Goal: Information Seeking & Learning: Compare options

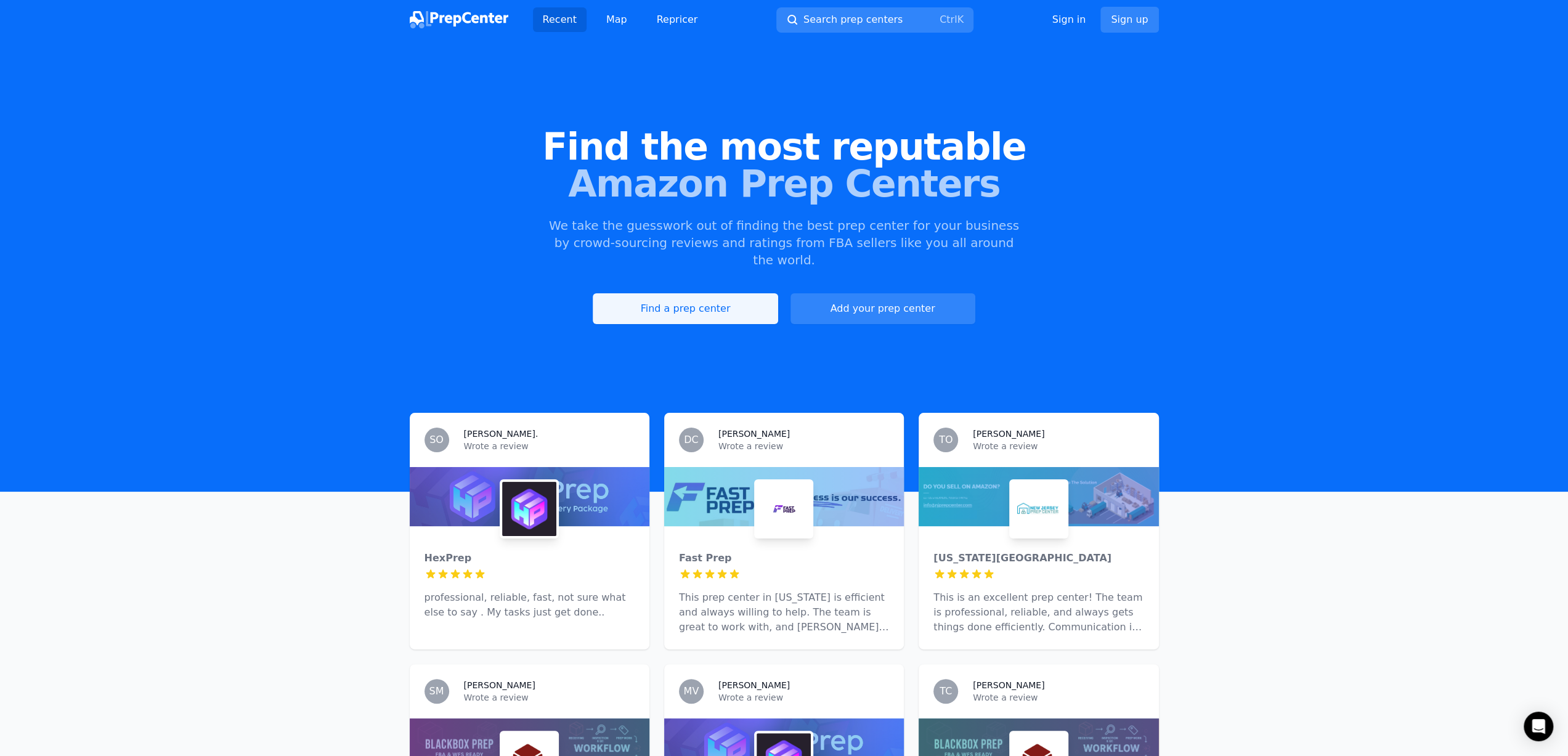
click at [661, 294] on link "Find a prep center" at bounding box center [685, 309] width 185 height 31
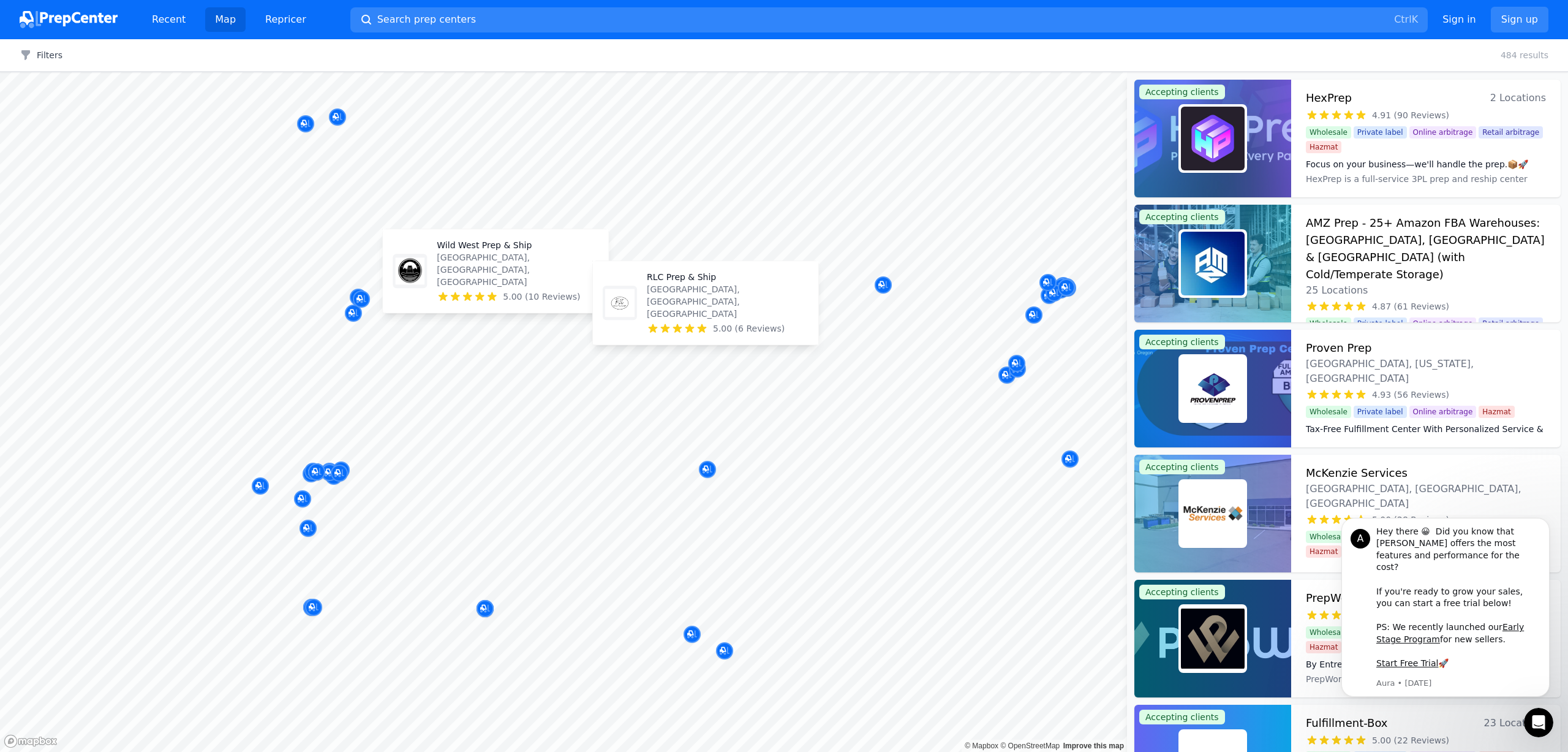
click at [474, 345] on body "Recent Map Repricer Search prep centers Ctrl K Open main menu Sign in Sign up F…" at bounding box center [784, 376] width 1568 height 752
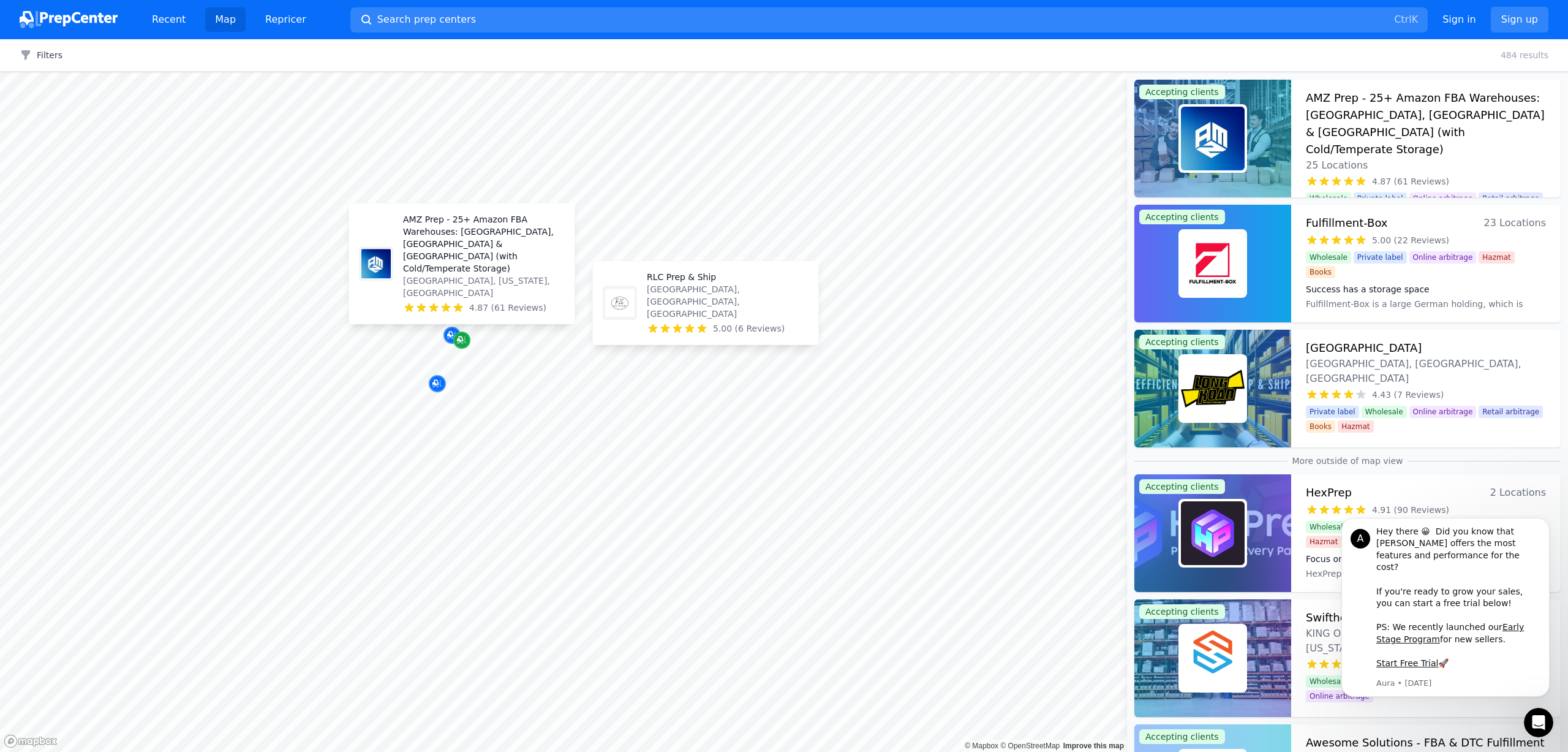
click at [460, 335] on icon "Map marker" at bounding box center [462, 340] width 10 height 13
click at [466, 298] on p "[GEOGRAPHIC_DATA], [US_STATE], [GEOGRAPHIC_DATA]" at bounding box center [484, 286] width 162 height 24
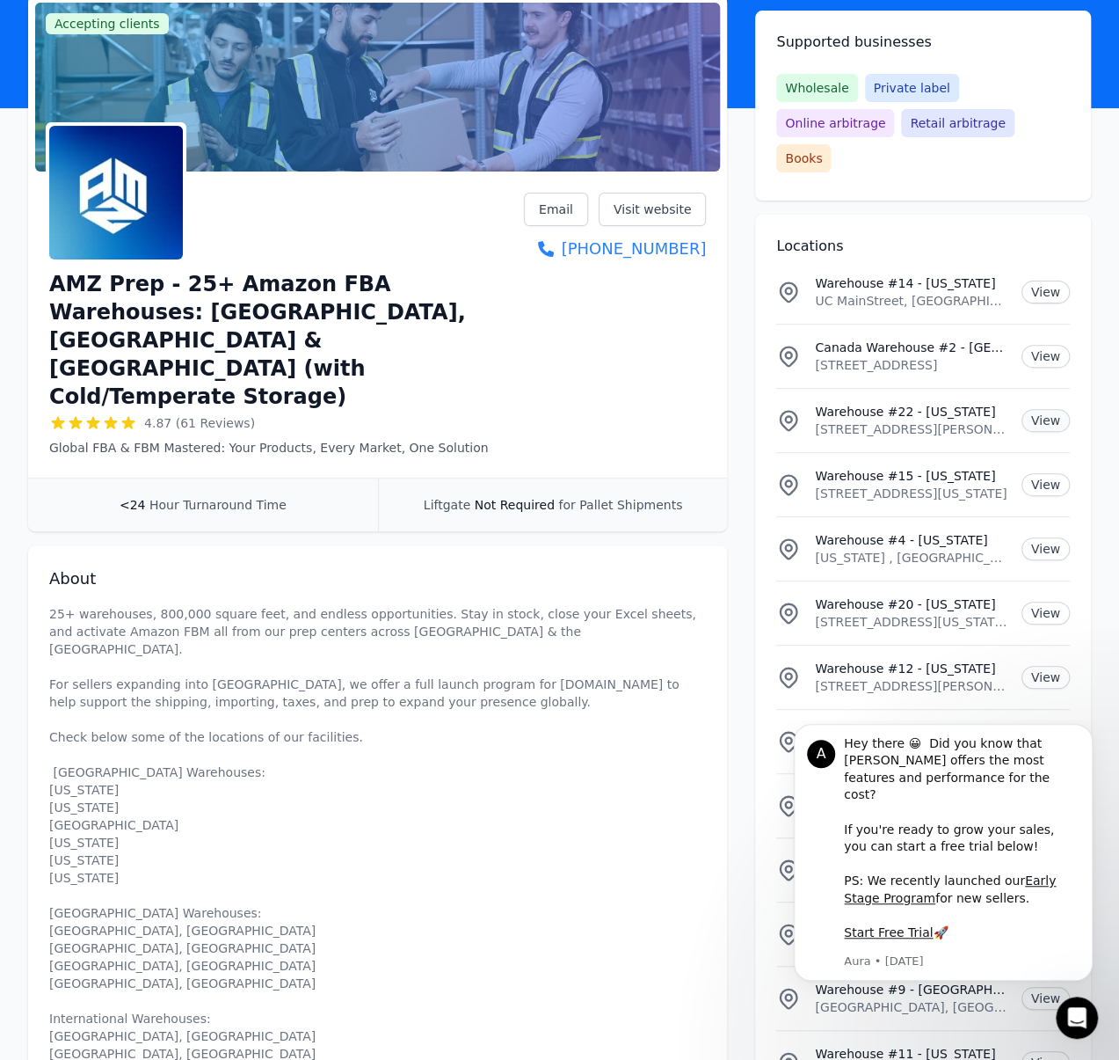
scroll to position [234, 0]
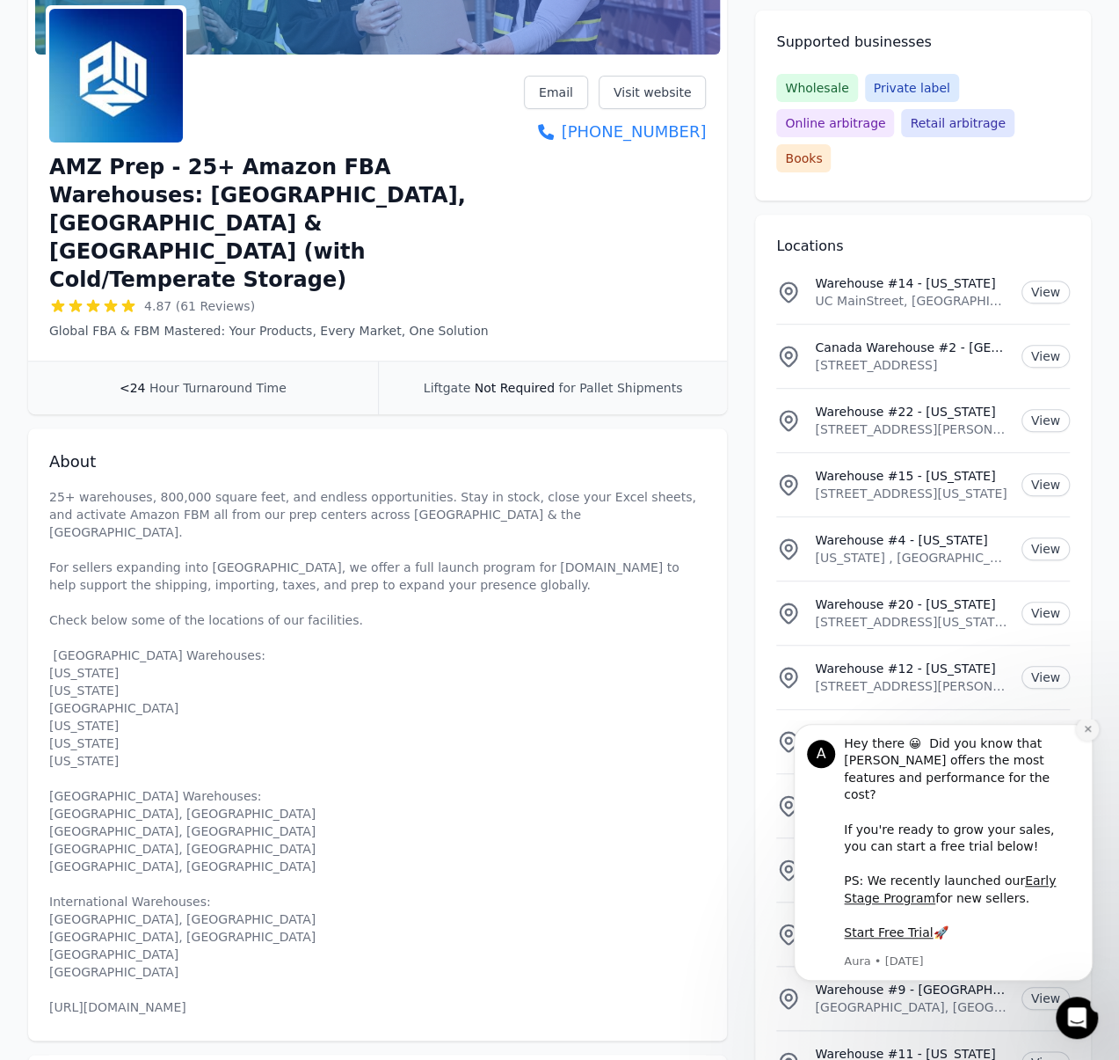
click at [1090, 733] on icon "Dismiss notification" at bounding box center [1088, 729] width 10 height 10
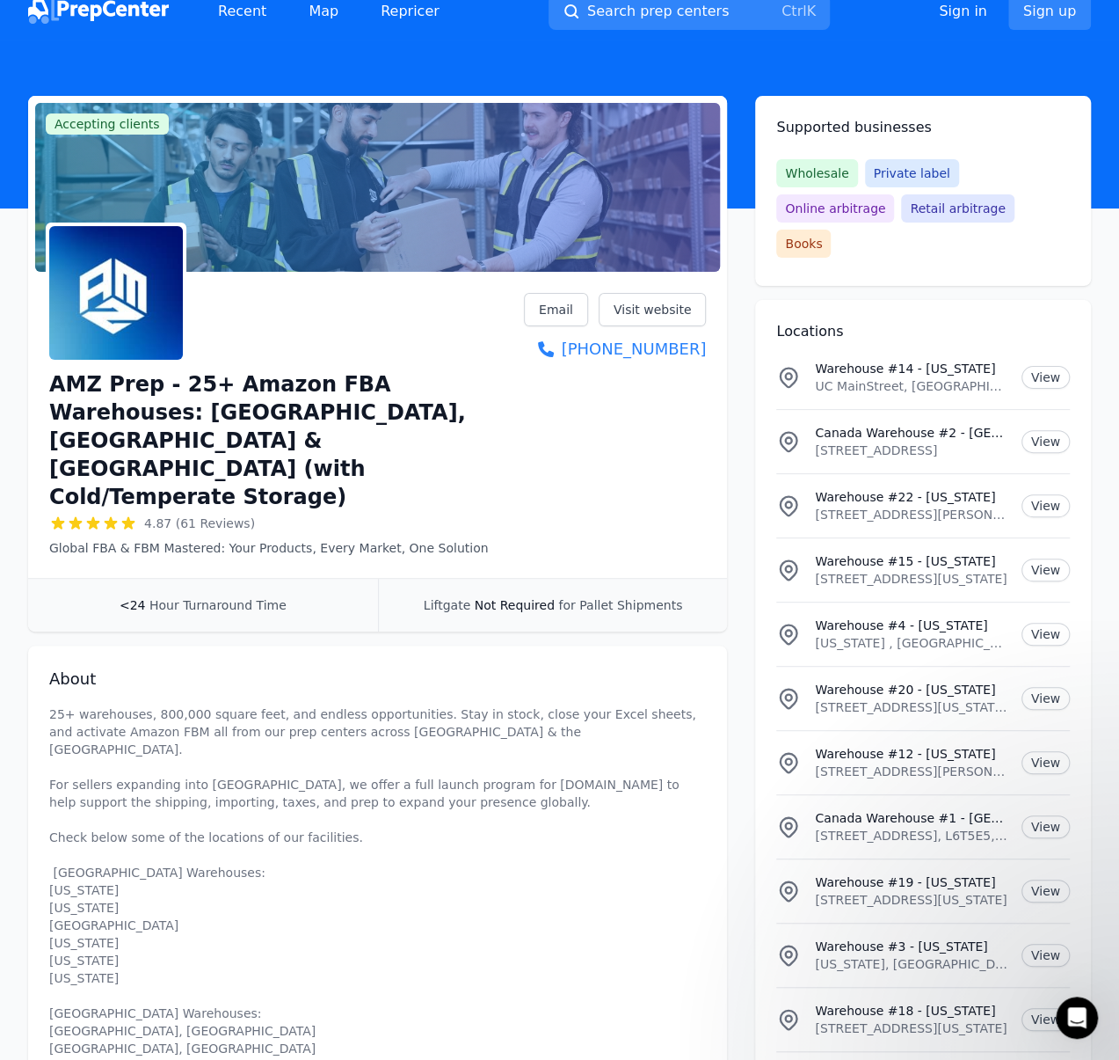
scroll to position [0, 0]
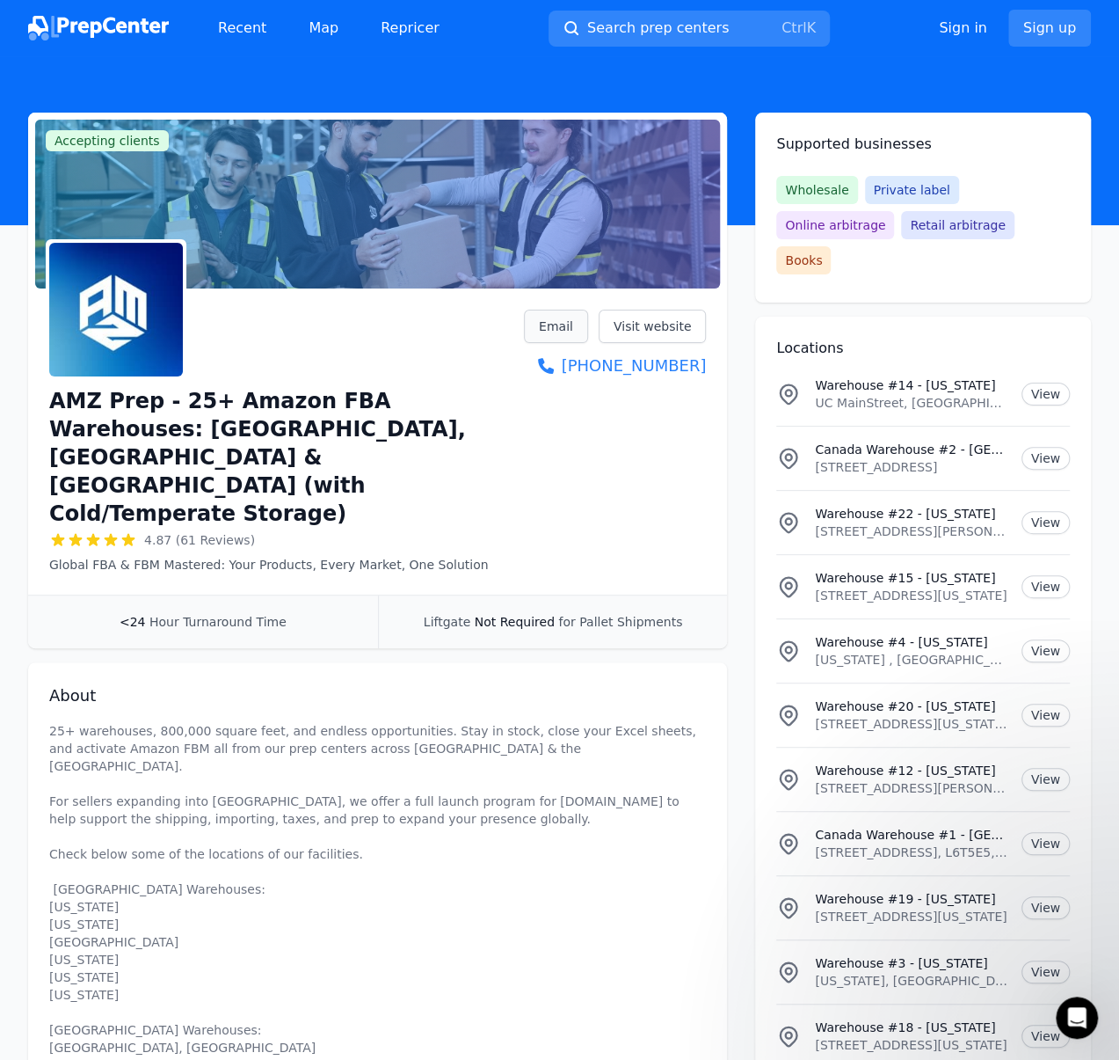
click at [567, 323] on link "Email" at bounding box center [556, 326] width 64 height 33
click at [570, 325] on link "Email" at bounding box center [556, 326] width 64 height 33
click at [205, 615] on span "Hour Turnaround Time" at bounding box center [217, 622] width 137 height 14
click at [148, 305] on img at bounding box center [116, 310] width 134 height 134
click at [571, 287] on div at bounding box center [377, 204] width 685 height 169
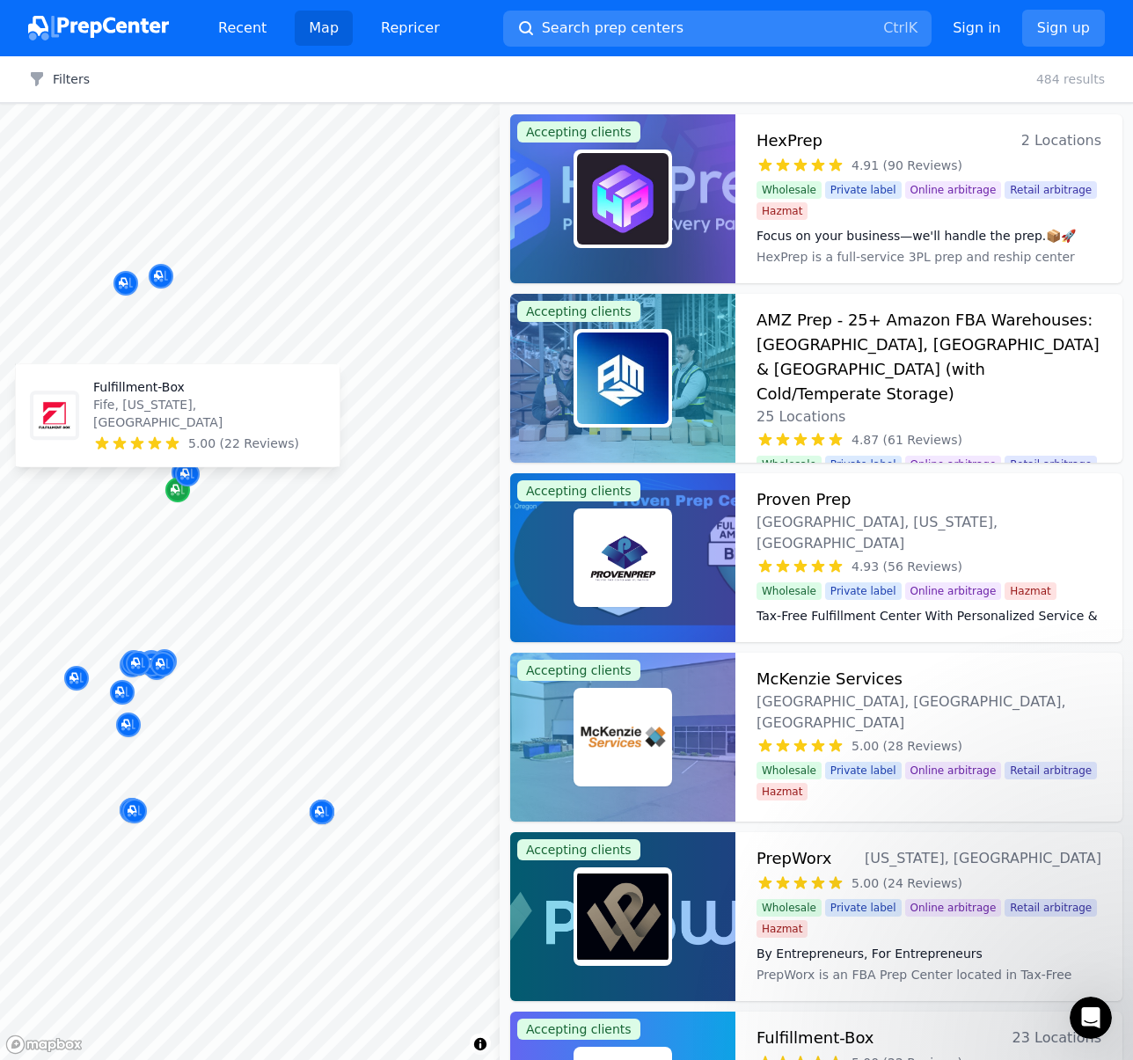
click at [174, 493] on icon "Map marker" at bounding box center [178, 490] width 14 height 18
click at [178, 442] on icon at bounding box center [173, 443] width 18 height 18
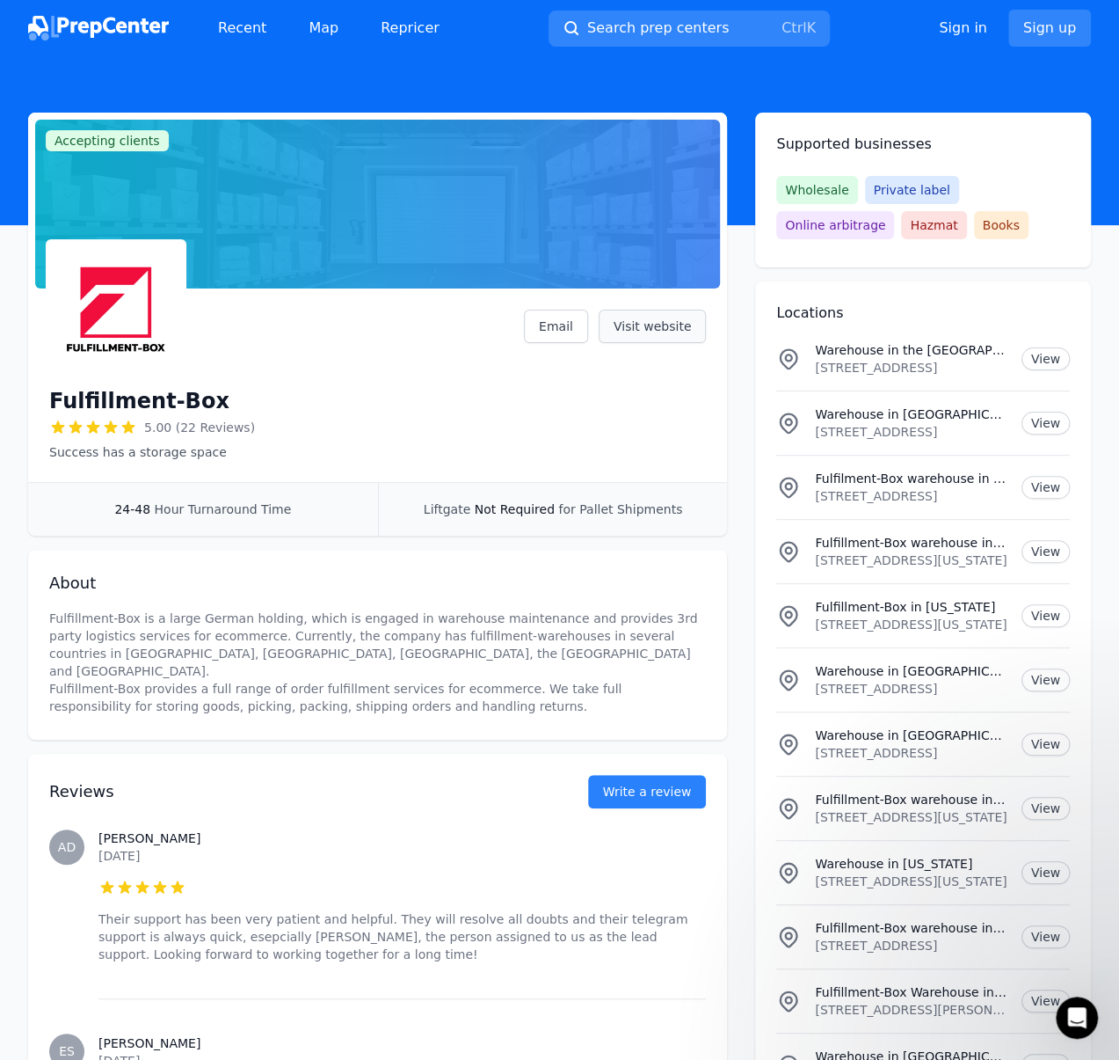
click at [674, 337] on link "Visit website" at bounding box center [653, 326] width 108 height 33
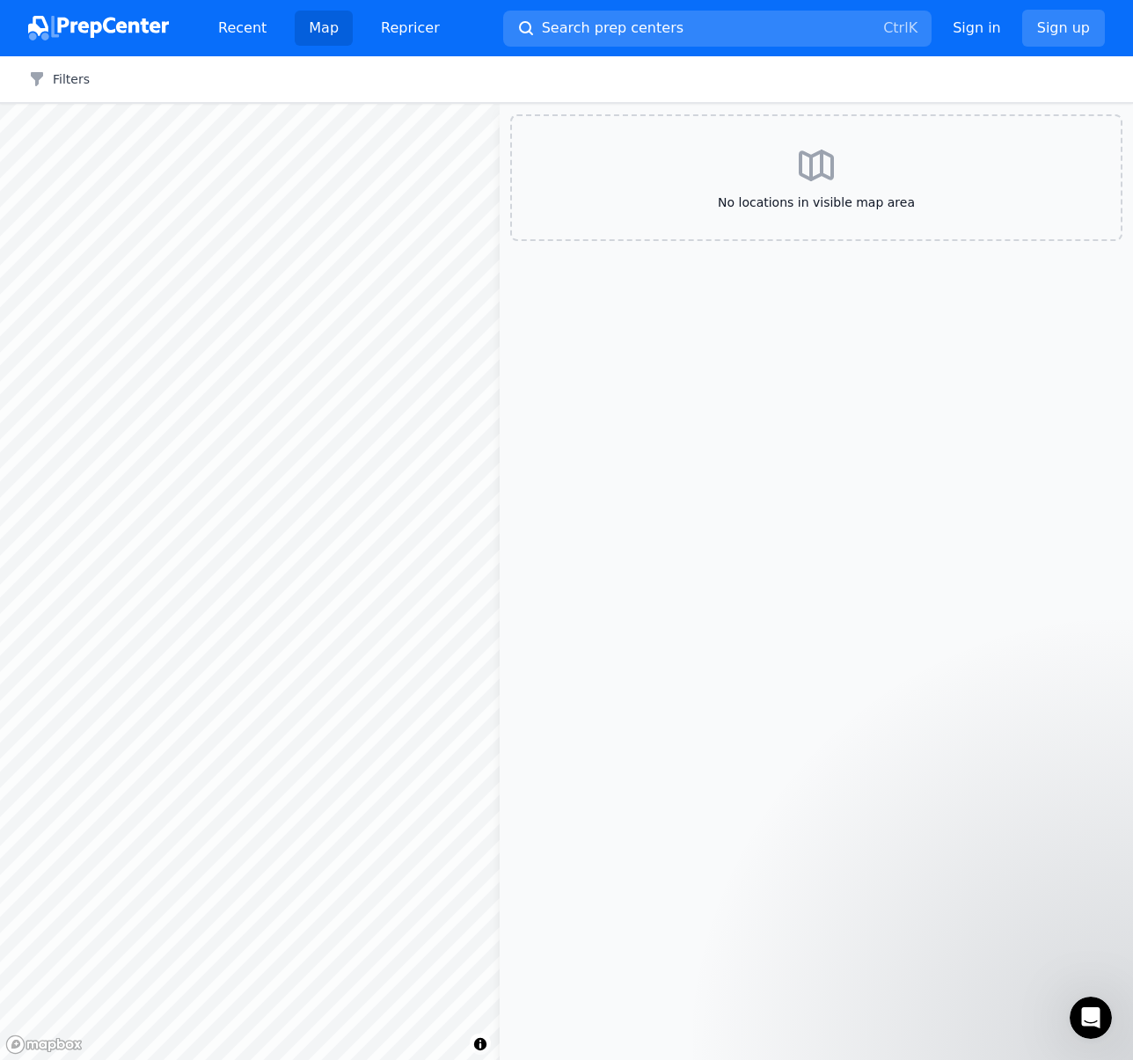
click at [422, 104] on div at bounding box center [250, 104] width 500 height 0
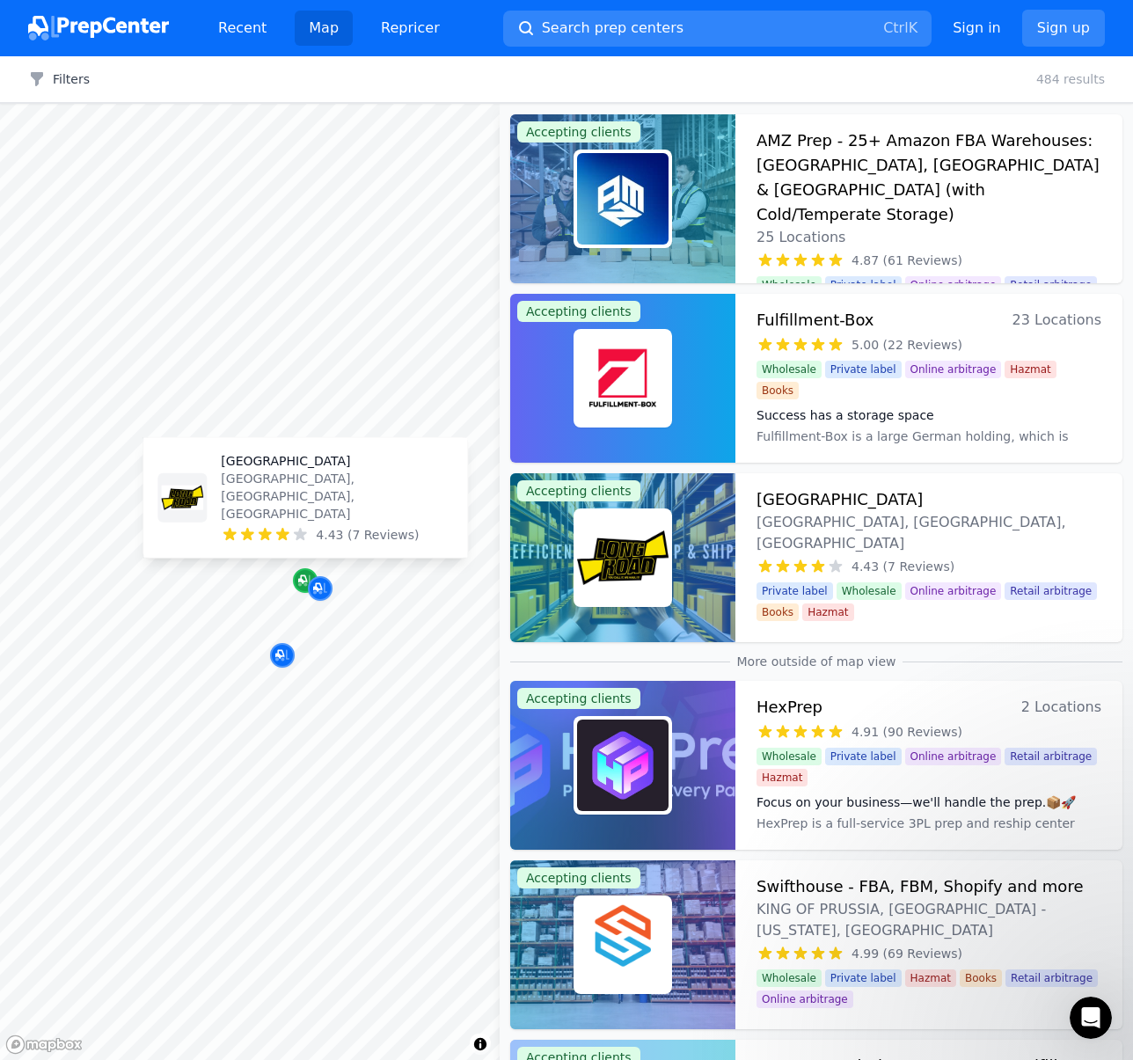
click at [301, 580] on icon "Map marker" at bounding box center [302, 579] width 9 height 9
click at [303, 575] on icon "Map marker" at bounding box center [302, 579] width 9 height 9
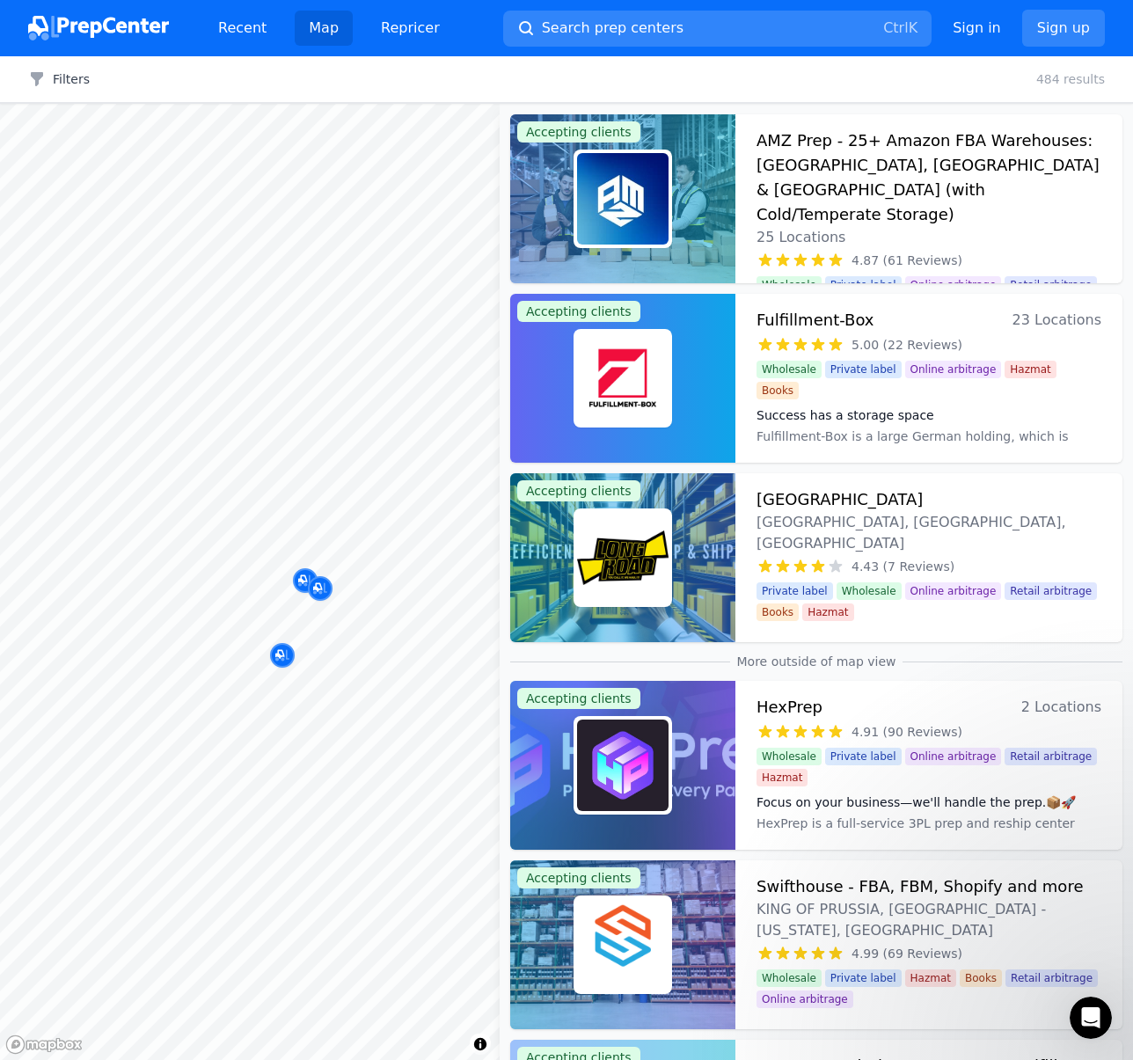
click at [304, 530] on icon at bounding box center [300, 532] width 17 height 17
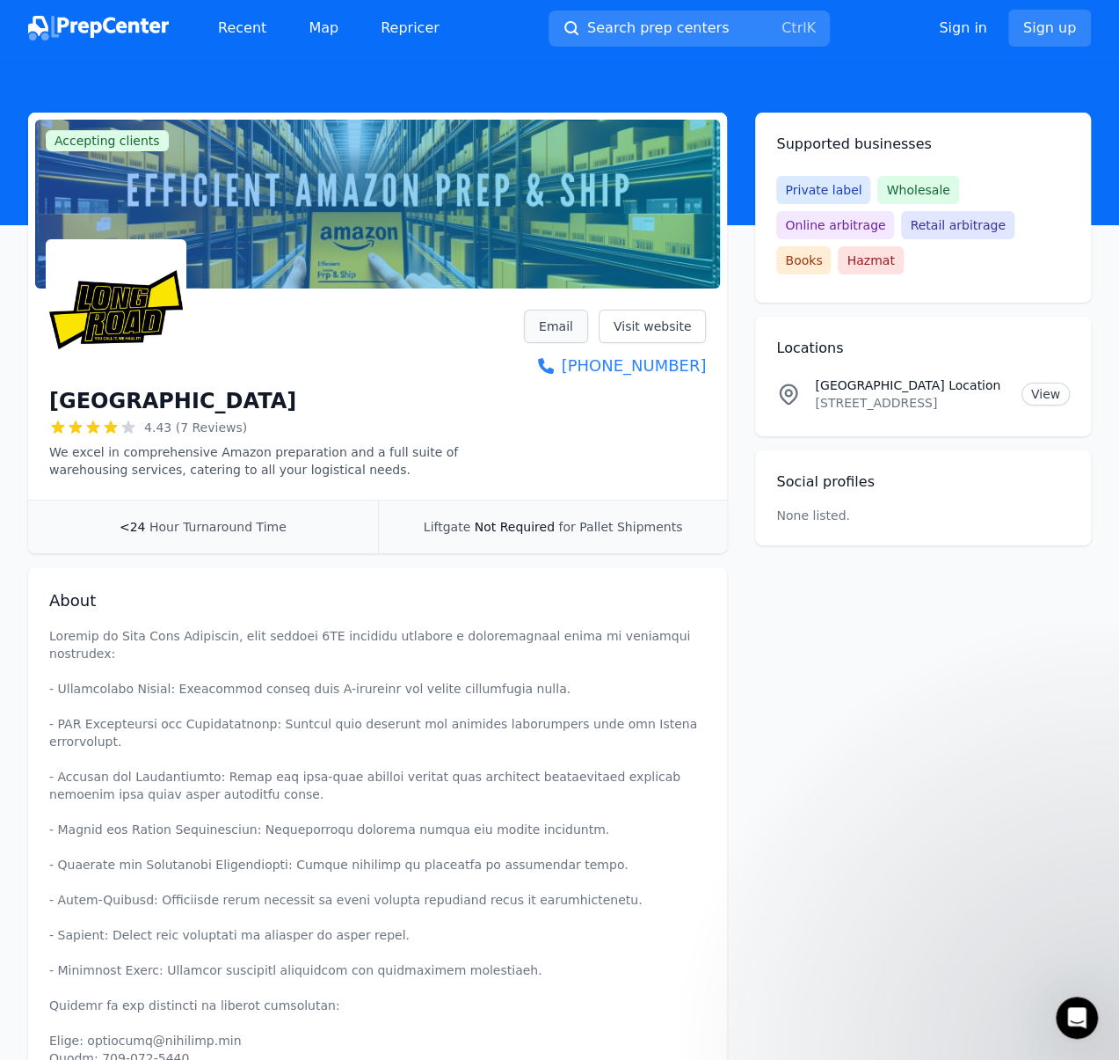
click at [567, 337] on link "Email" at bounding box center [556, 326] width 64 height 33
click at [656, 328] on link "Visit website" at bounding box center [653, 326] width 108 height 33
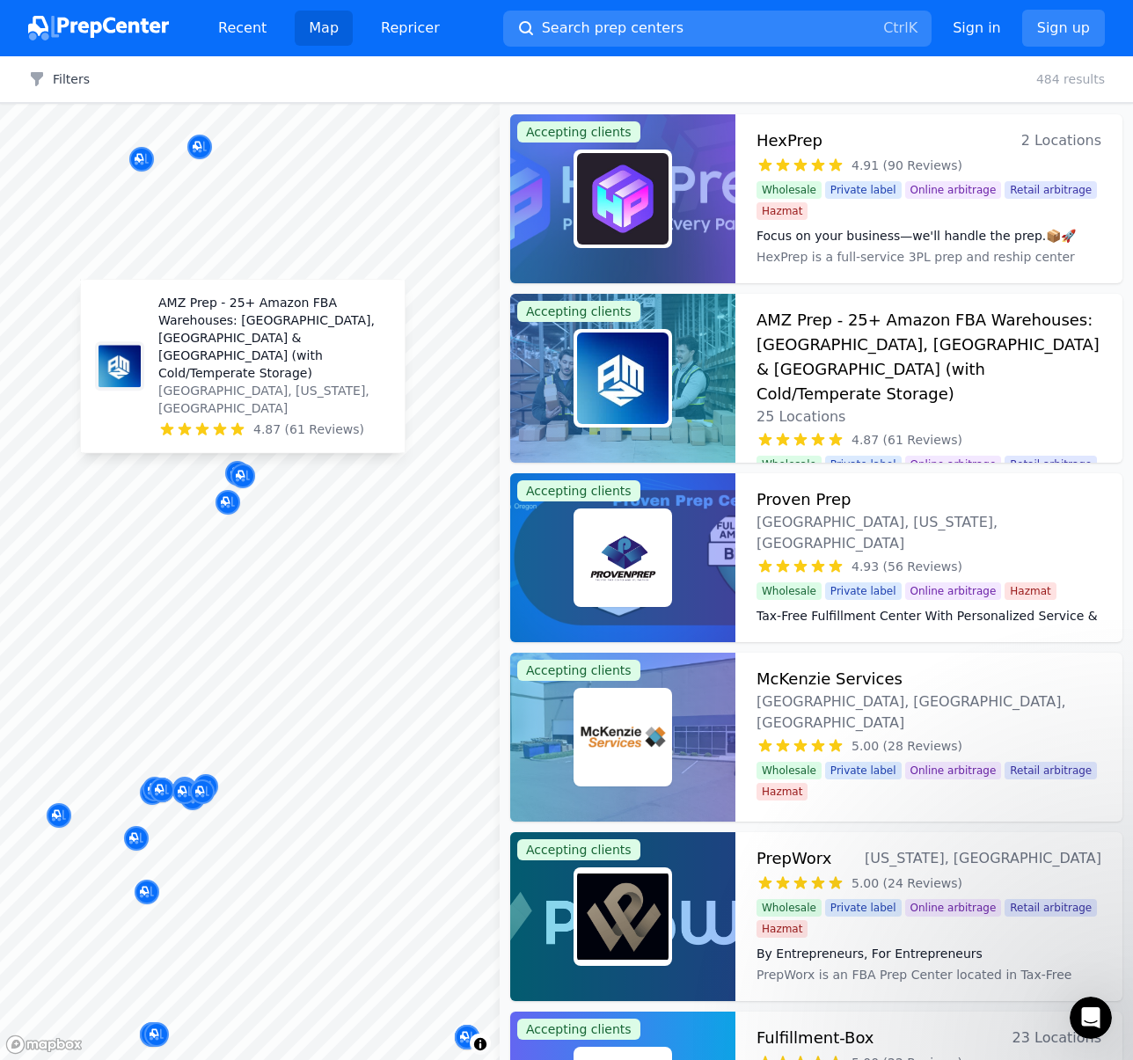
click at [237, 462] on body "Recent Map Repricer Search prep centers Ctrl K Open main menu Sign in Sign up F…" at bounding box center [566, 530] width 1133 height 1060
click at [250, 405] on p "[GEOGRAPHIC_DATA], [US_STATE], [GEOGRAPHIC_DATA]" at bounding box center [274, 399] width 232 height 35
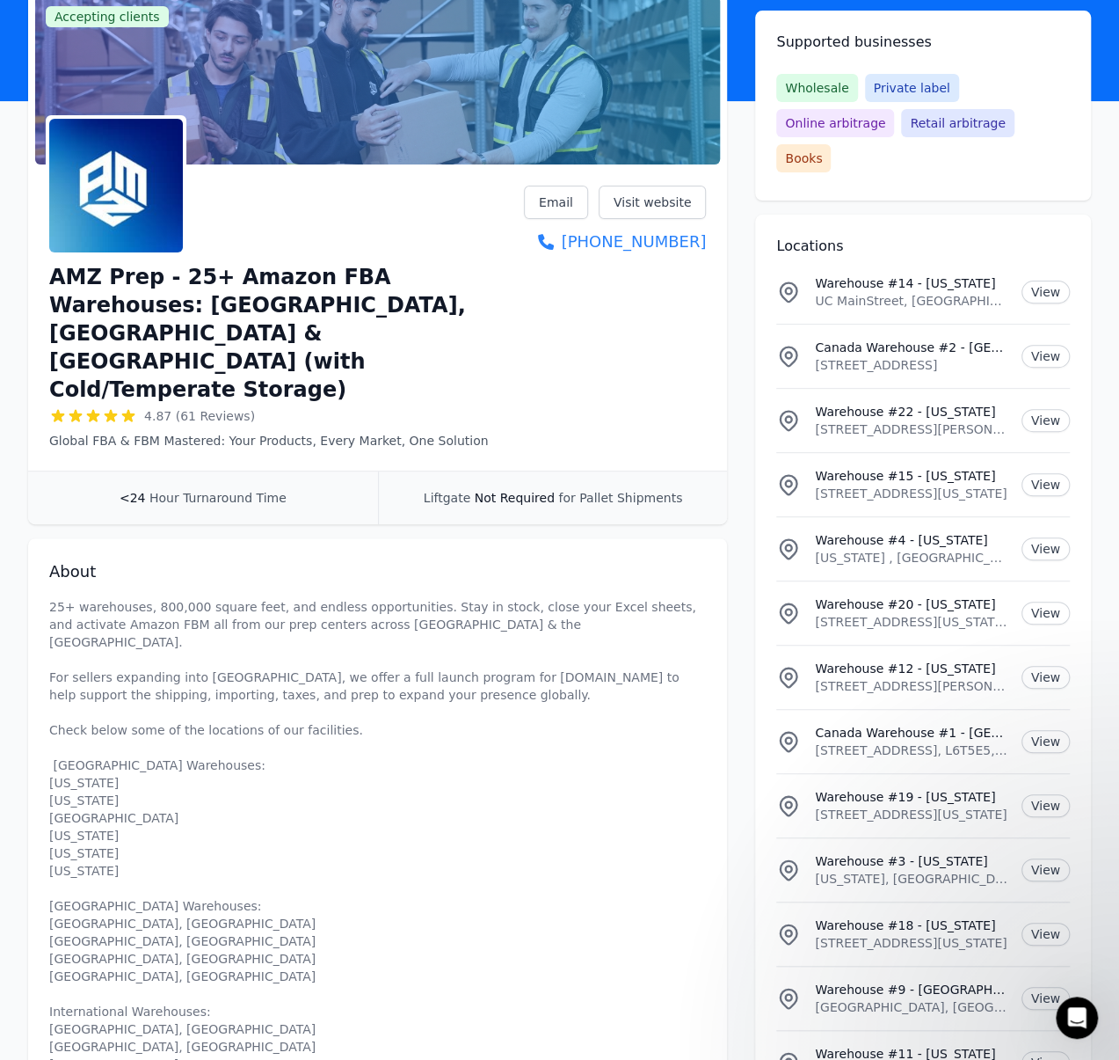
scroll to position [117, 0]
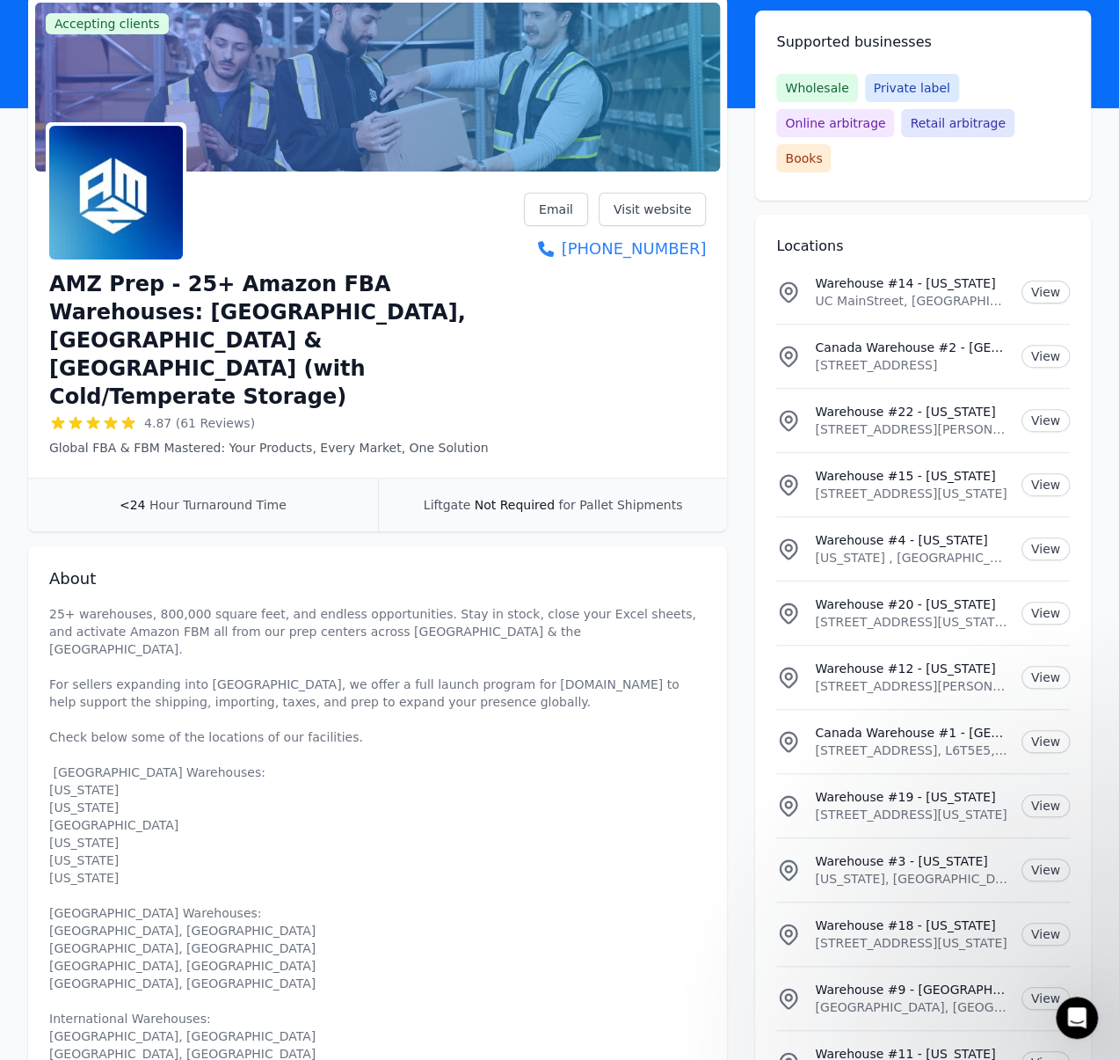
click at [614, 342] on div "AMZ Prep - 25+ Amazon FBA Warehouses: [GEOGRAPHIC_DATA], [GEOGRAPHIC_DATA] & [G…" at bounding box center [377, 325] width 657 height 264
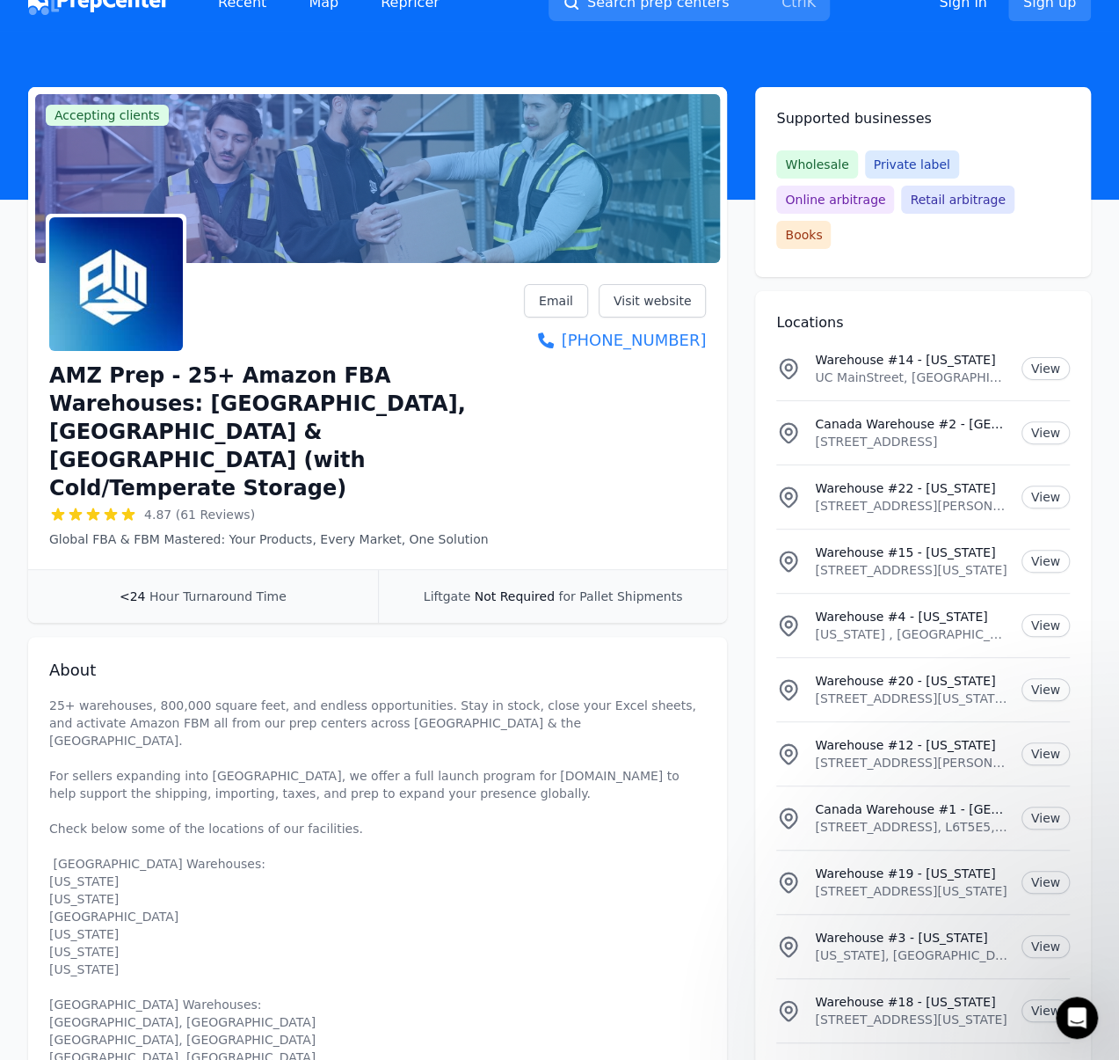
scroll to position [0, 0]
